Goal: Task Accomplishment & Management: Complete application form

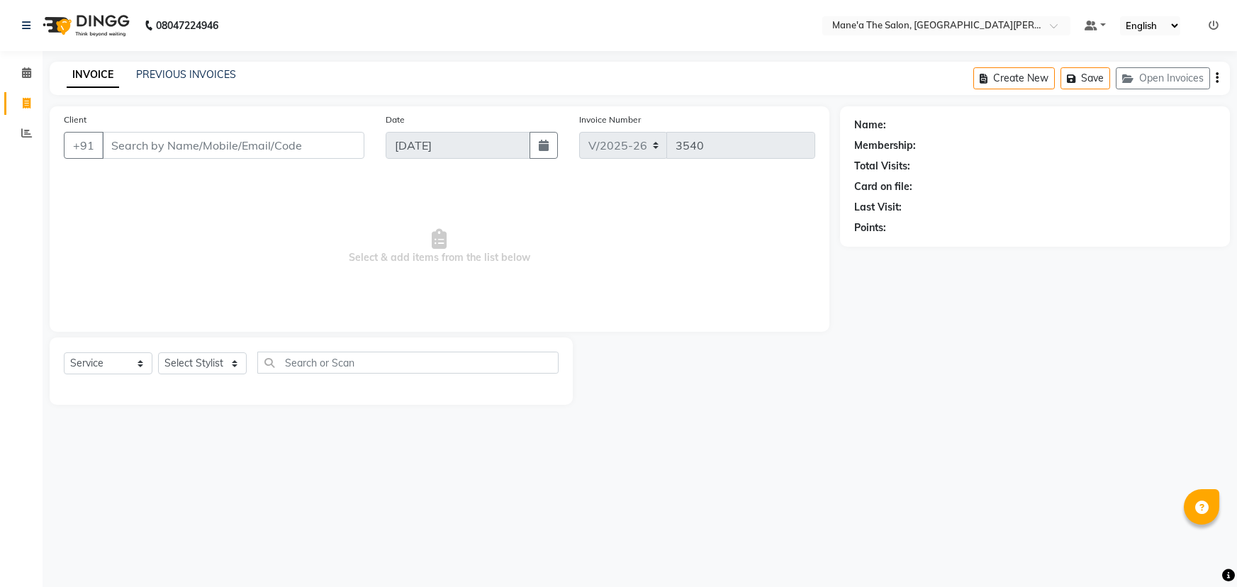
select select "7205"
select select "service"
click at [217, 362] on select "Select Stylist Anam Anil Faeam Junaid New Manager [PERSON_NAME] Owner Rani [PER…" at bounding box center [202, 363] width 89 height 22
select select "85411"
click at [158, 352] on select "Select Stylist Anam Anil Faeam Junaid New Manager [PERSON_NAME] Owner Rani [PER…" at bounding box center [202, 363] width 89 height 22
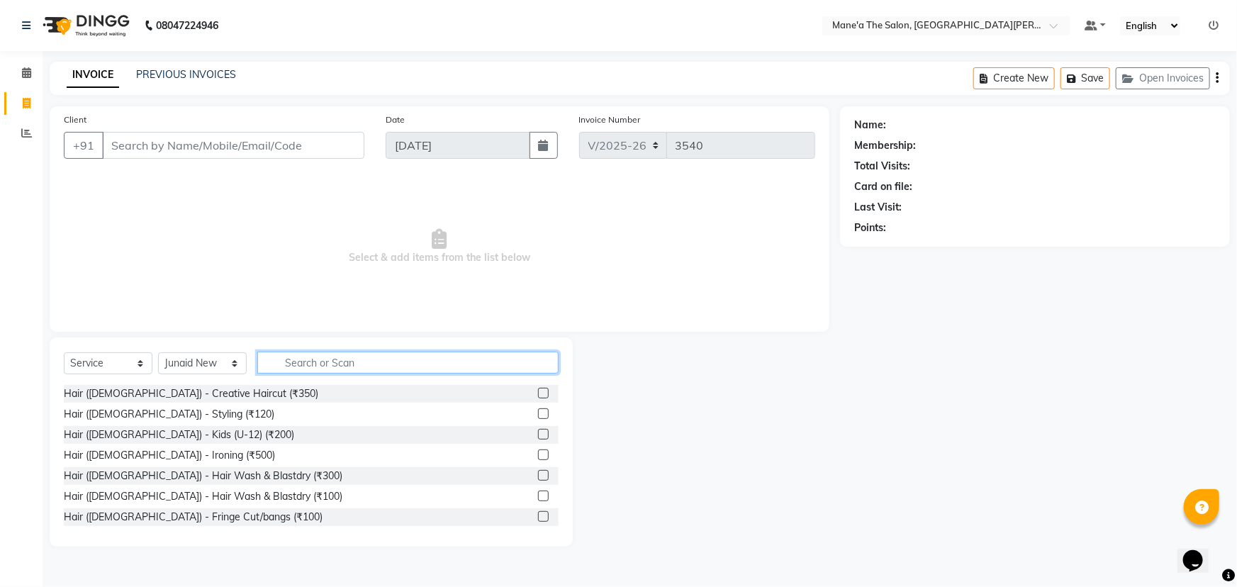
click at [341, 365] on input "text" at bounding box center [407, 363] width 301 height 22
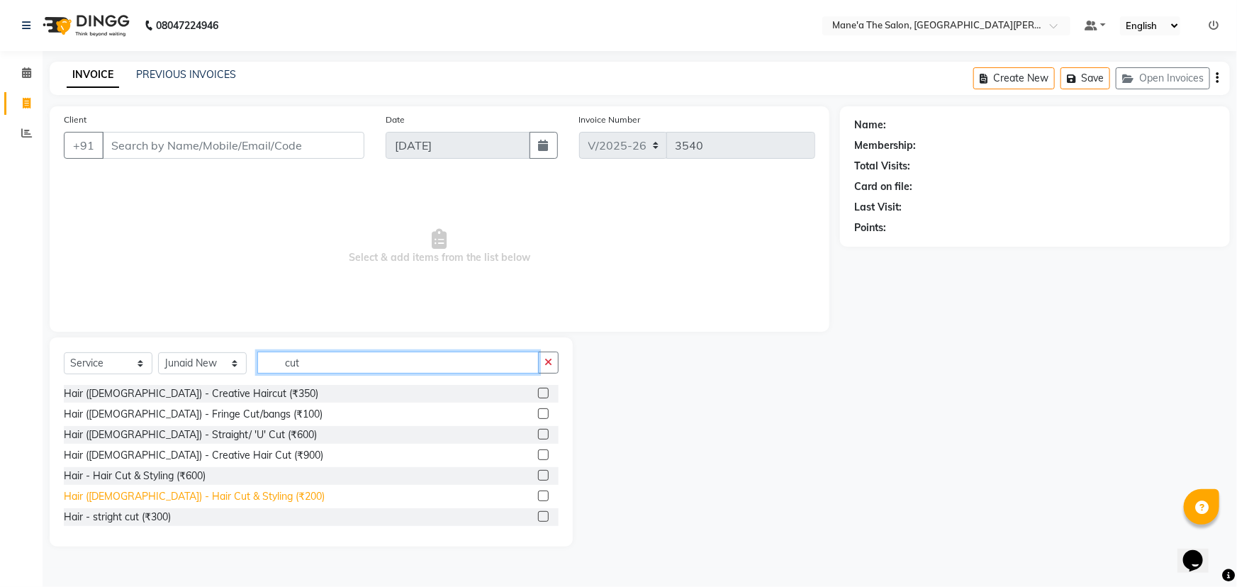
type input "cut"
click at [145, 497] on div "Hair ([DEMOGRAPHIC_DATA]) - Hair Cut & Styling (₹200)" at bounding box center [194, 496] width 261 height 15
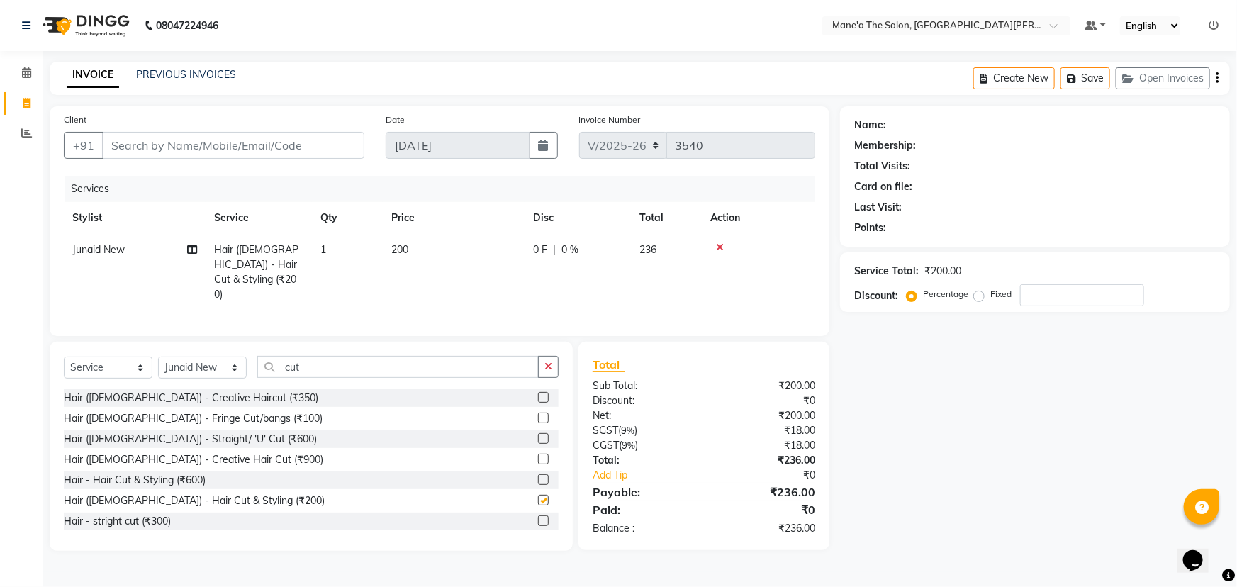
checkbox input "false"
click at [547, 356] on button "button" at bounding box center [548, 367] width 21 height 22
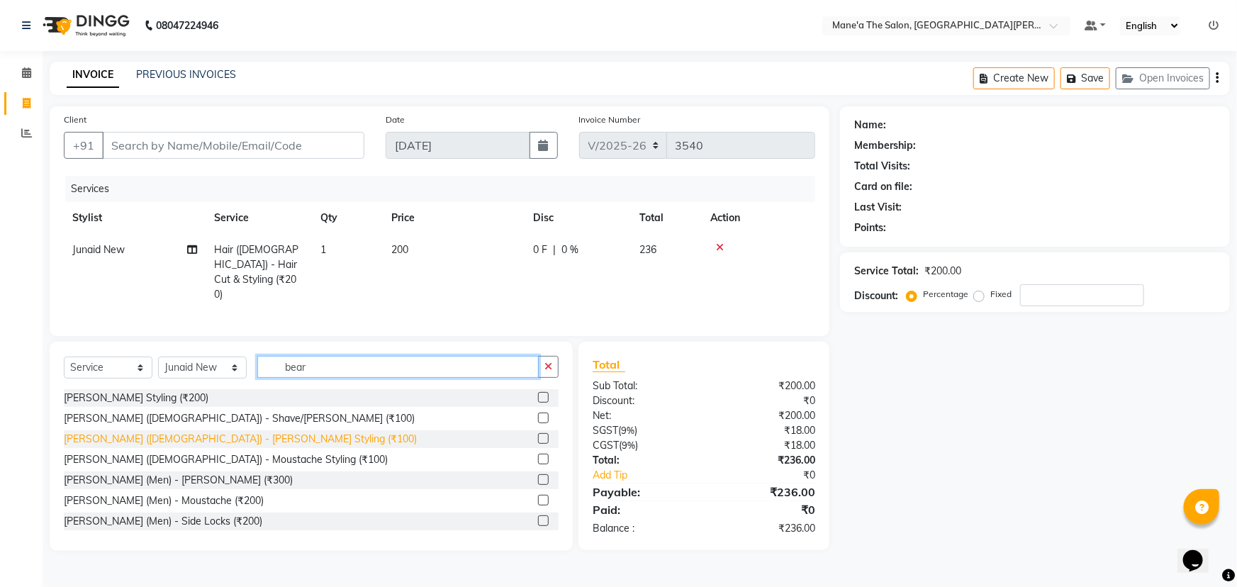
type input "bear"
click at [206, 432] on div "[PERSON_NAME] ([DEMOGRAPHIC_DATA]) - [PERSON_NAME] Styling (₹100)" at bounding box center [240, 439] width 353 height 15
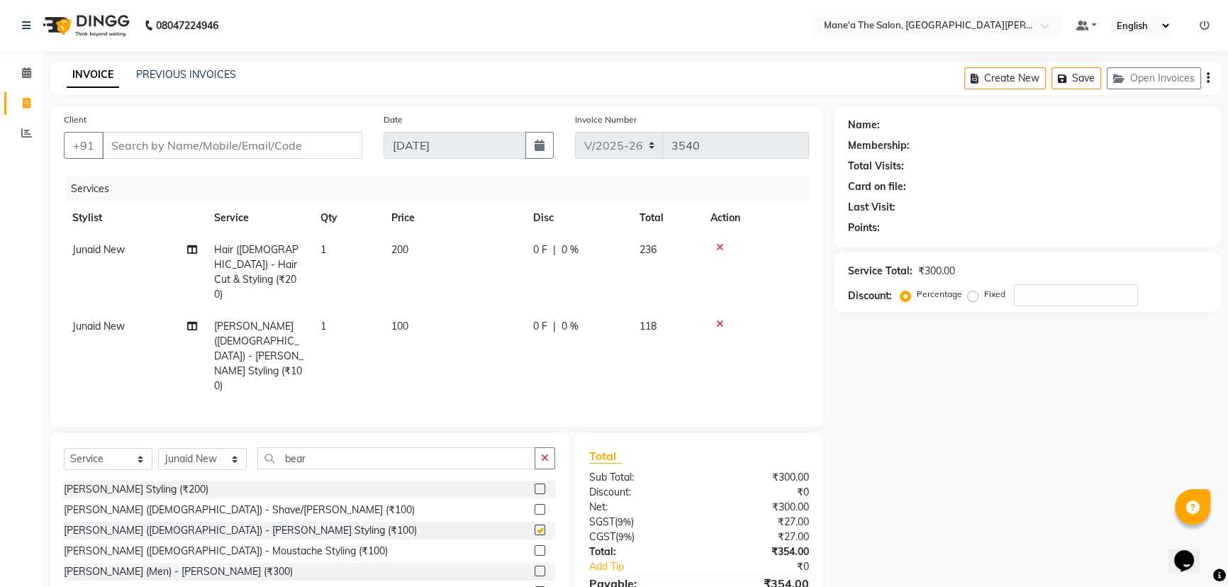
checkbox input "false"
click at [542, 453] on icon "button" at bounding box center [545, 458] width 8 height 10
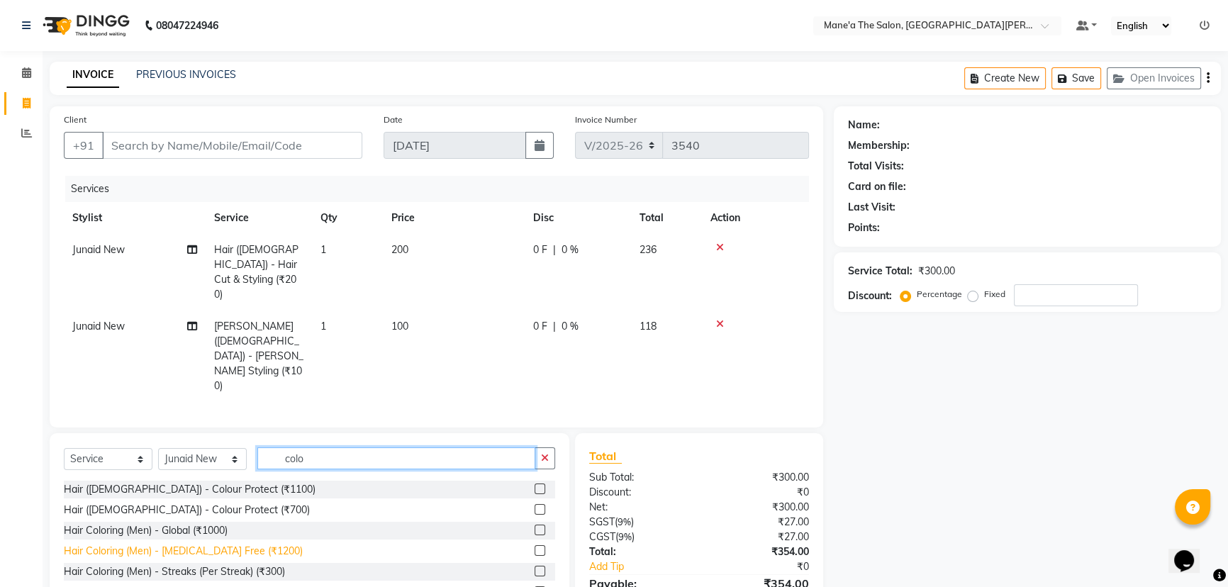
type input "colo"
click at [192, 544] on div "Hair Coloring (Men) - [MEDICAL_DATA] Free (₹1200)" at bounding box center [183, 551] width 239 height 15
checkbox input "false"
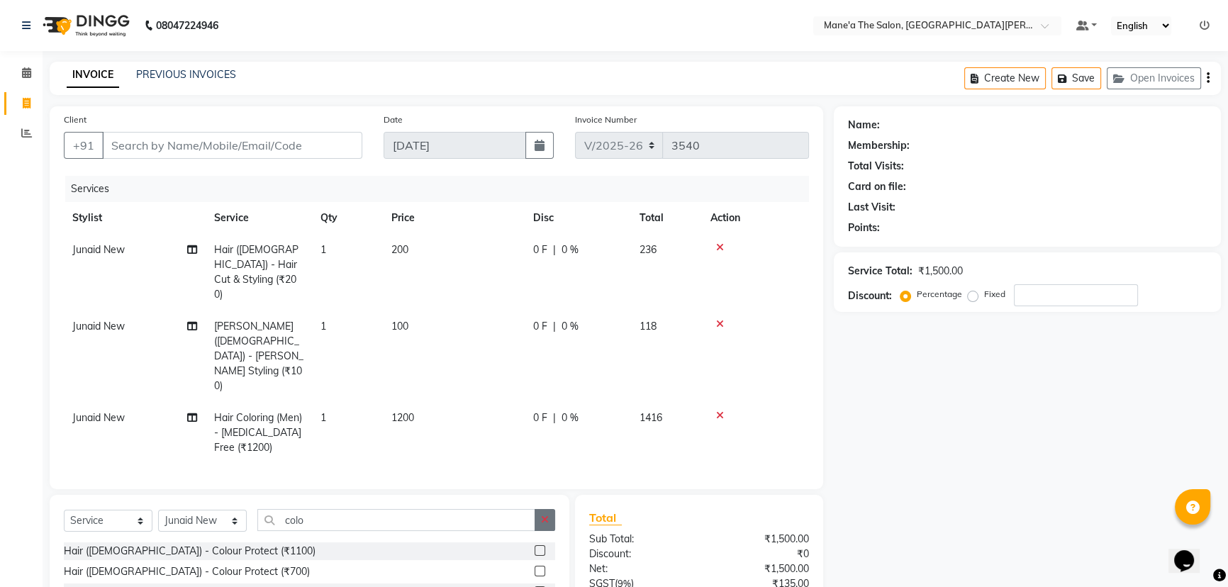
click at [542, 515] on icon "button" at bounding box center [545, 520] width 8 height 10
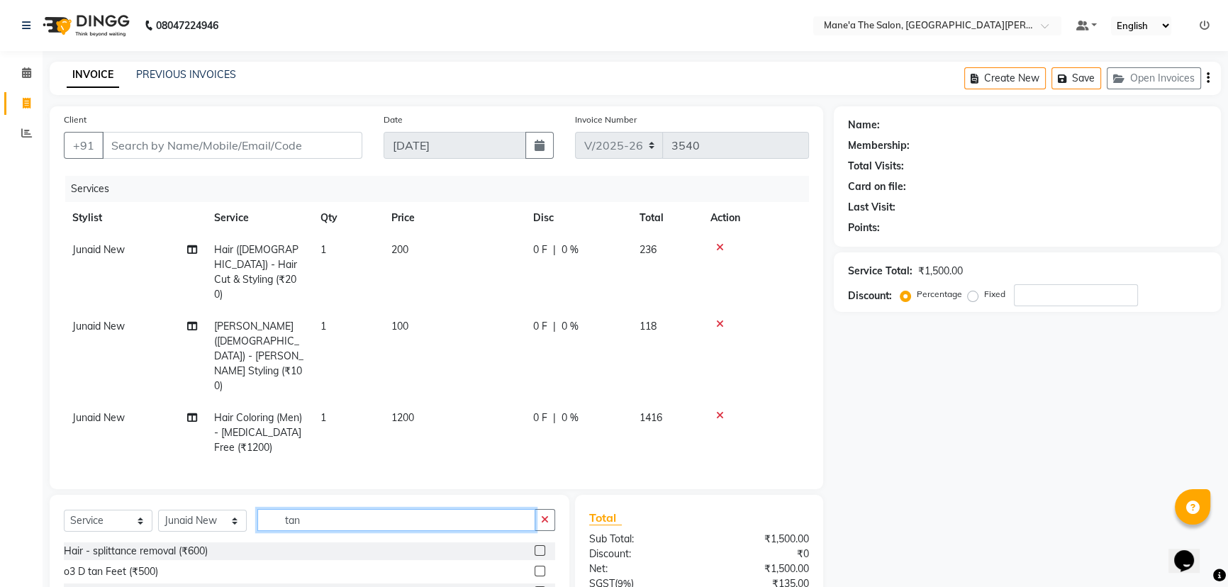
type input "tan"
click at [179, 585] on div "D-Tan - Face & Neck (₹500)" at bounding box center [126, 592] width 125 height 15
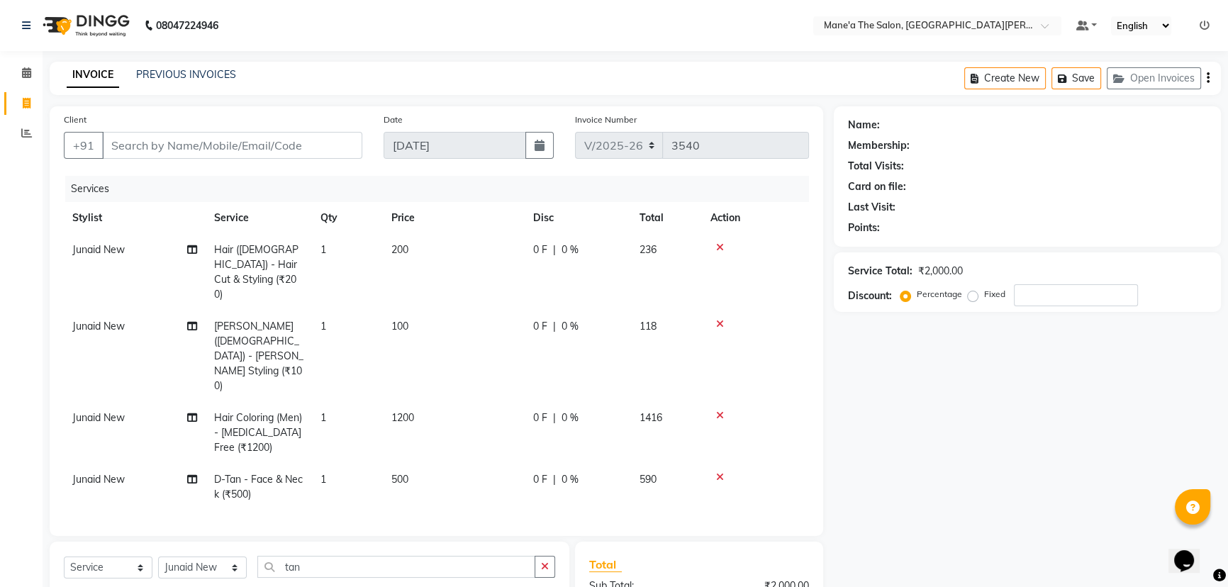
checkbox input "false"
click at [539, 556] on button "button" at bounding box center [545, 567] width 21 height 22
click at [171, 142] on input "Client" at bounding box center [232, 145] width 260 height 27
type input "9"
type input "0"
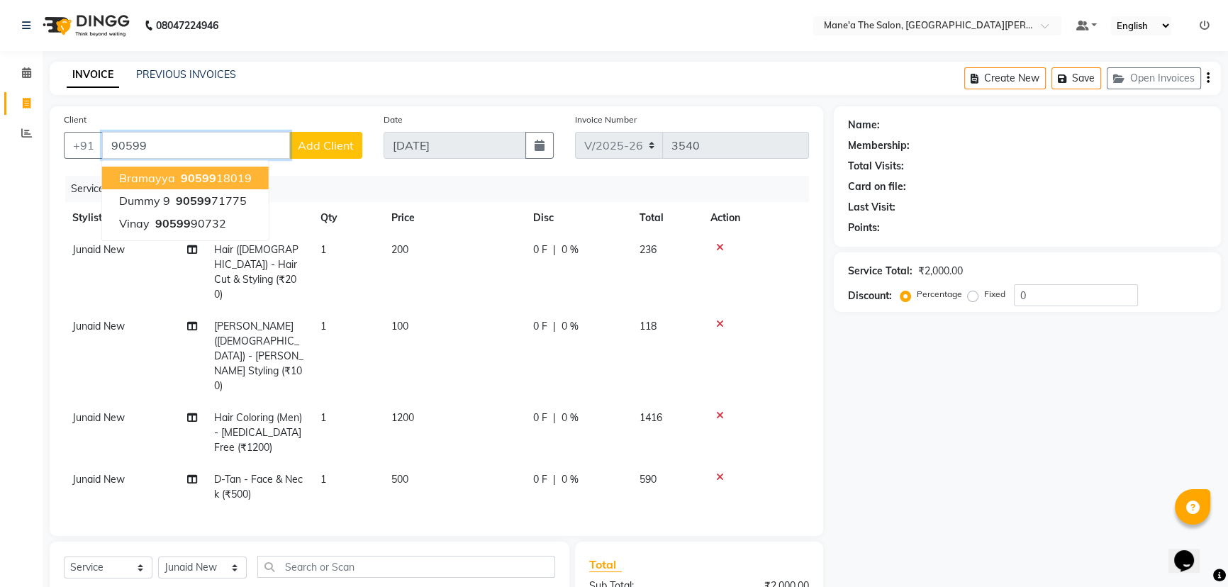
click at [174, 174] on button "bramayya 90599 18019" at bounding box center [185, 178] width 167 height 23
type input "9059918019"
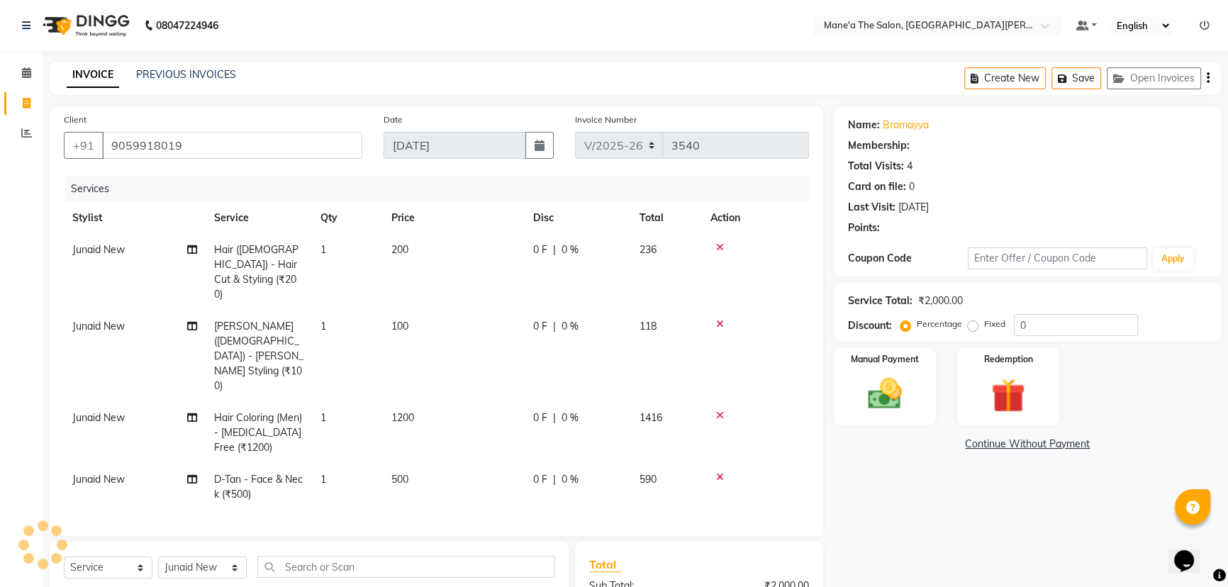
type input "20"
select select "1: Object"
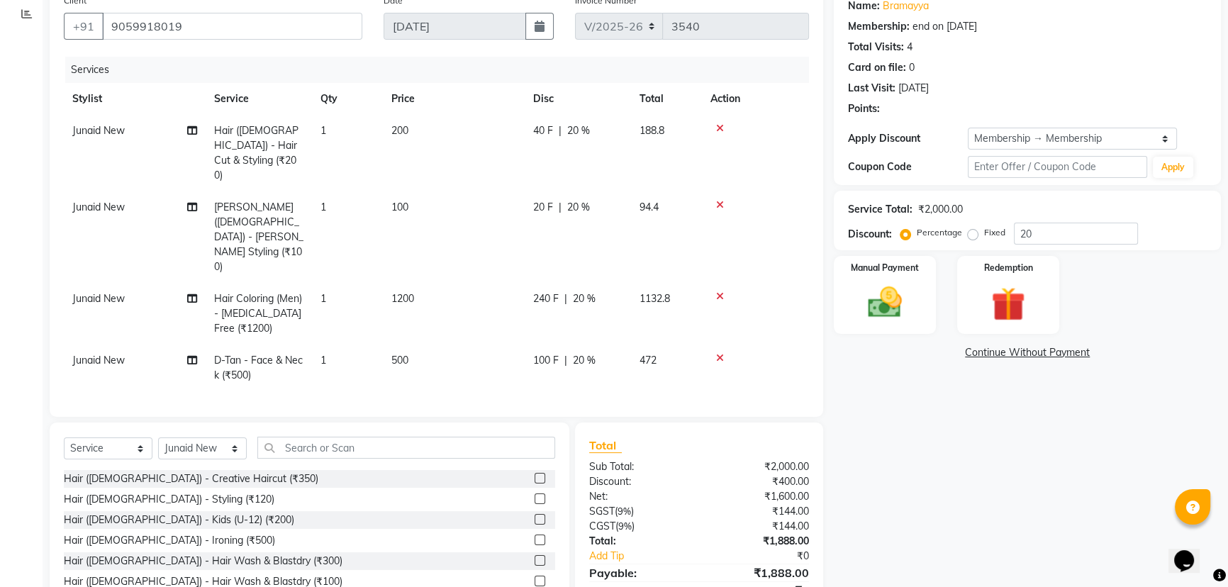
scroll to position [121, 0]
click at [879, 311] on img at bounding box center [884, 301] width 57 height 40
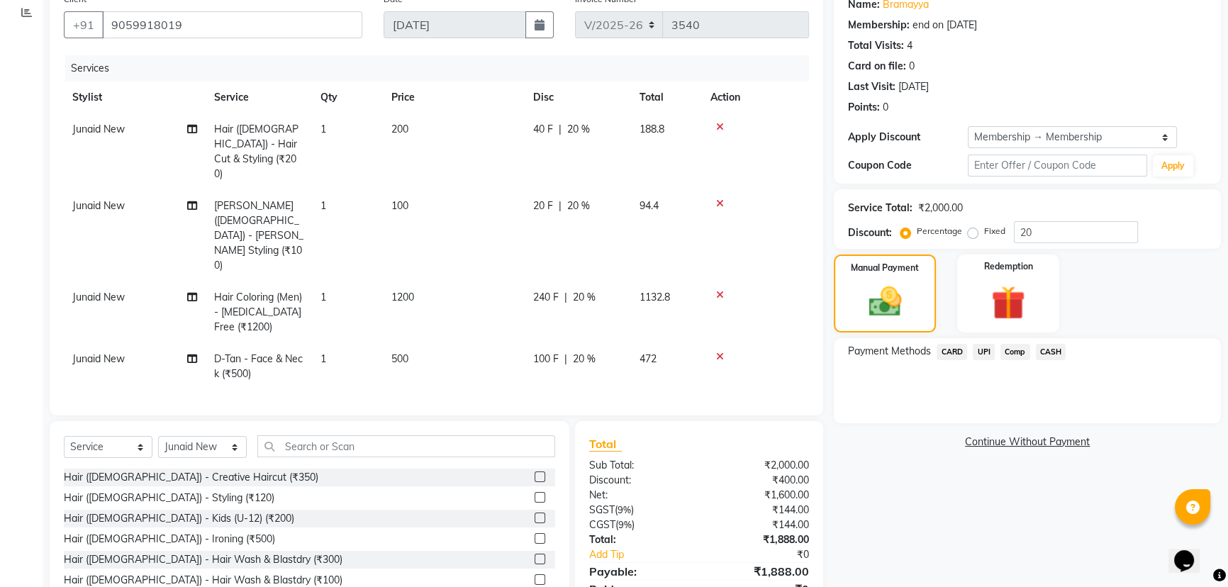
click at [981, 349] on span "UPI" at bounding box center [984, 352] width 22 height 16
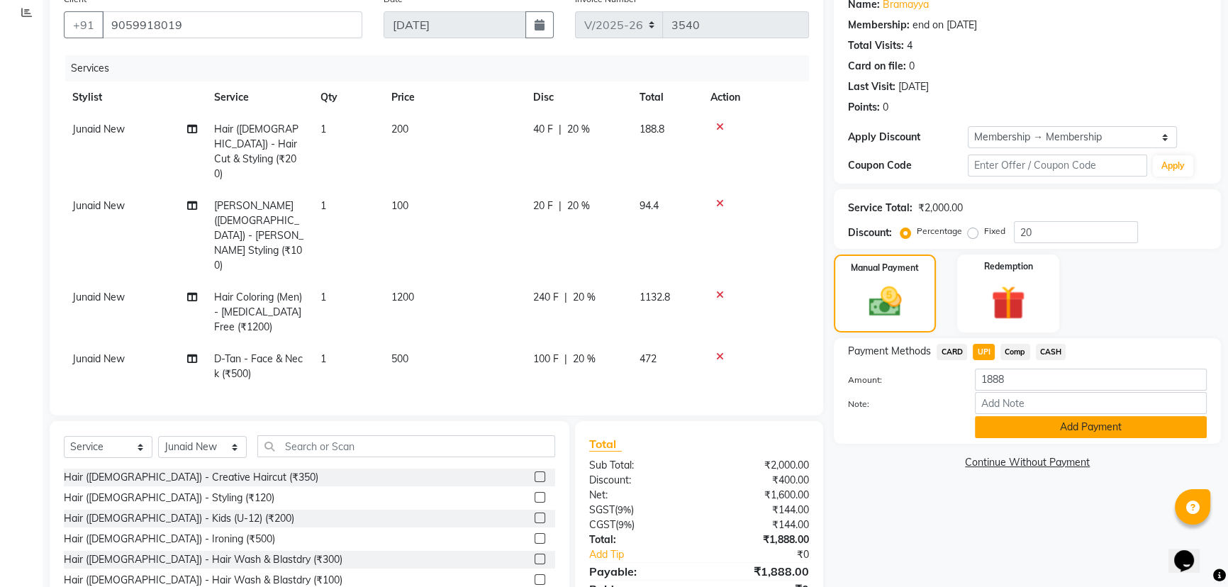
click at [1021, 429] on button "Add Payment" at bounding box center [1091, 427] width 232 height 22
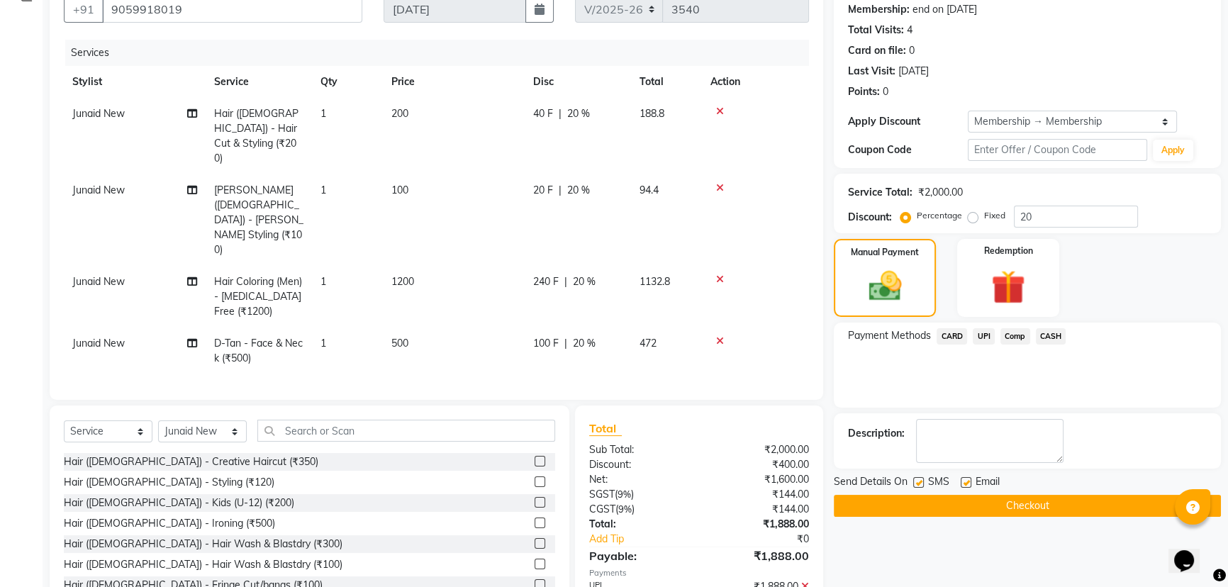
scroll to position [149, 0]
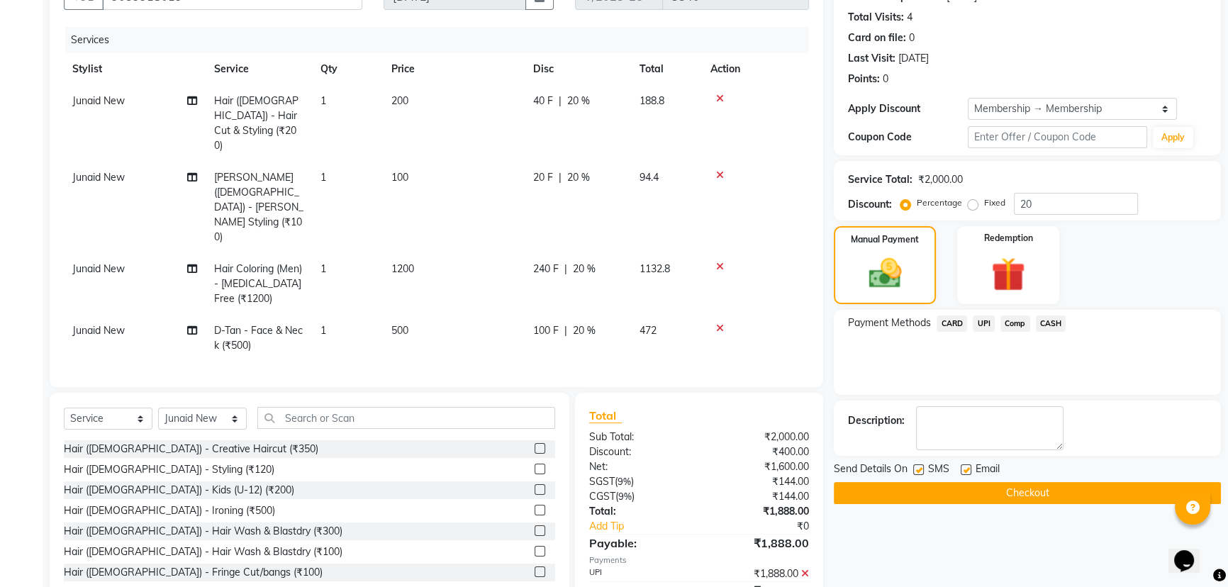
click at [1005, 488] on button "Checkout" at bounding box center [1027, 493] width 387 height 22
